Goal: Find specific page/section: Find specific page/section

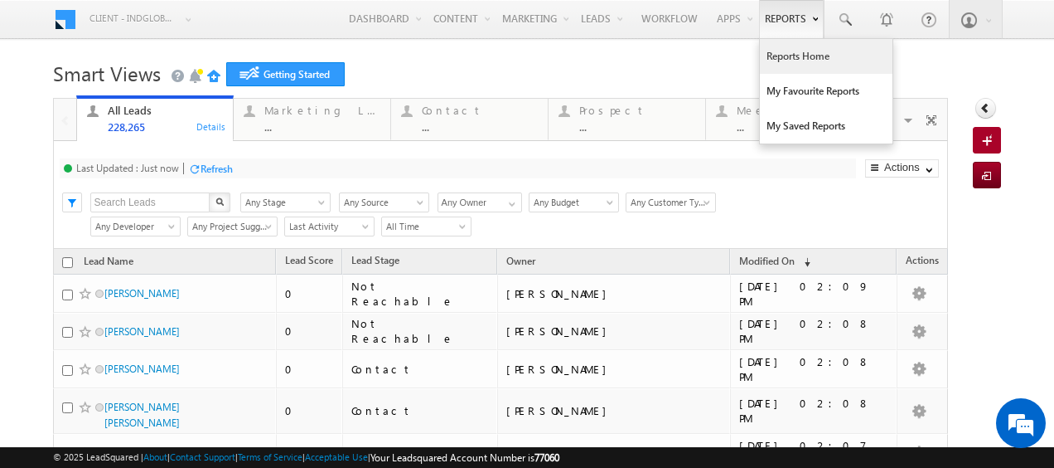
click at [784, 66] on link "Reports Home" at bounding box center [826, 56] width 133 height 35
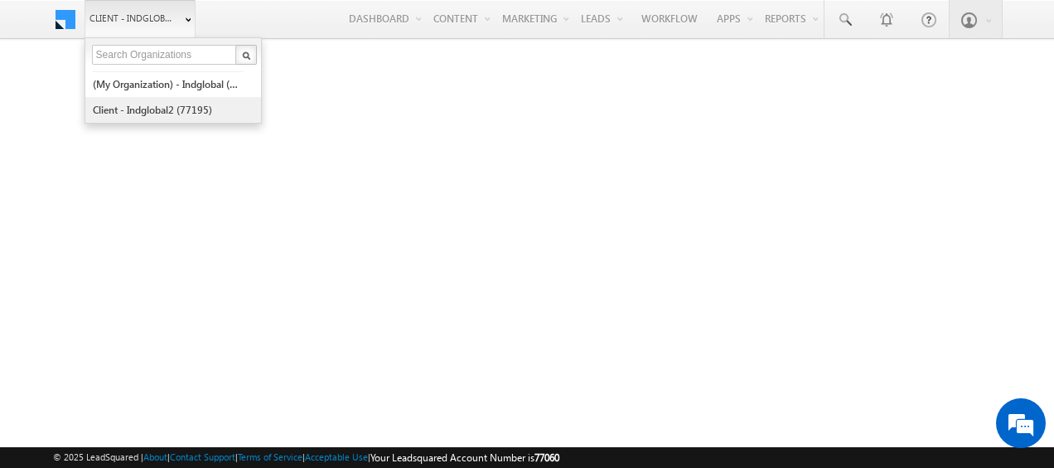
click at [181, 111] on link "Client - indglobal2 (77195)" at bounding box center [168, 110] width 152 height 26
